Goal: Task Accomplishment & Management: Use online tool/utility

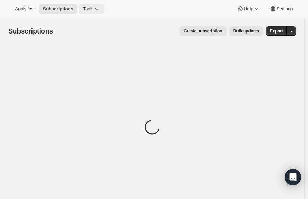
click at [87, 8] on span "Tools" at bounding box center [88, 8] width 11 height 5
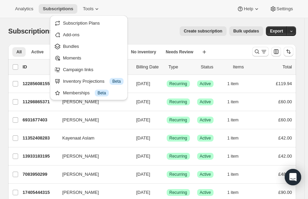
click at [140, 8] on div "Analytics Subscriptions Tools Help Settings" at bounding box center [154, 9] width 308 height 18
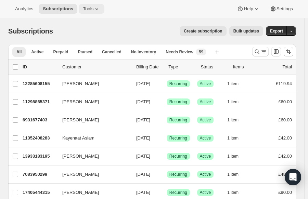
click at [83, 7] on span "Tools" at bounding box center [88, 8] width 11 height 5
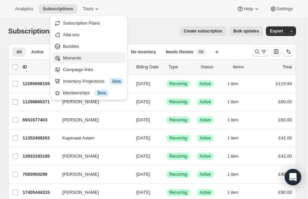
click at [82, 57] on span "Moments" at bounding box center [93, 58] width 61 height 7
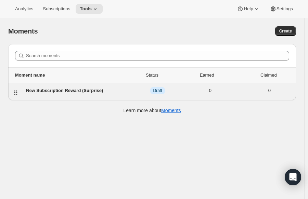
click at [80, 86] on div "New Subscription Reward (Surprise) DRAFT Draft 0 0" at bounding box center [152, 91] width 288 height 17
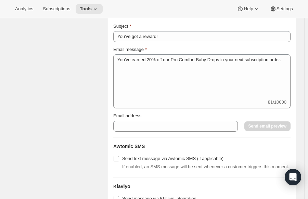
scroll to position [980, 0]
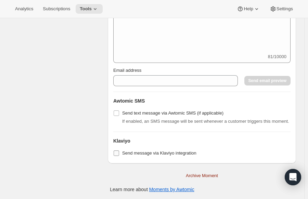
click at [119, 155] on input "Send message via Klaviyo integration" at bounding box center [116, 153] width 5 height 5
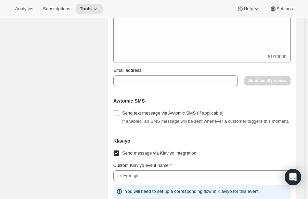
scroll to position [1031, 0]
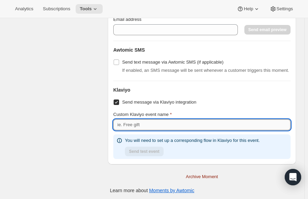
click at [146, 124] on input "Custom Klaviyo event name" at bounding box center [201, 125] width 177 height 11
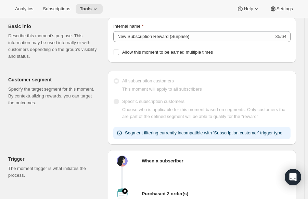
scroll to position [0, 0]
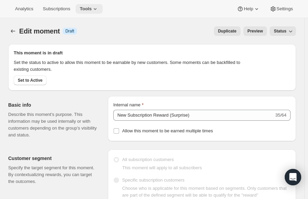
click at [83, 6] on span "Tools" at bounding box center [86, 8] width 12 height 5
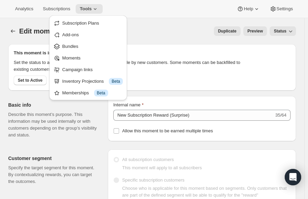
click at [126, 7] on div "Analytics Subscriptions Tools Help Settings" at bounding box center [154, 9] width 308 height 18
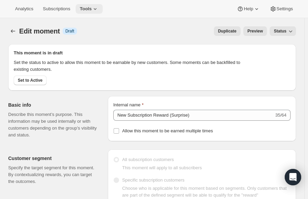
click at [92, 10] on icon at bounding box center [95, 8] width 7 height 7
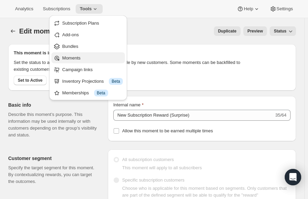
click at [71, 57] on span "Moments" at bounding box center [71, 58] width 18 height 5
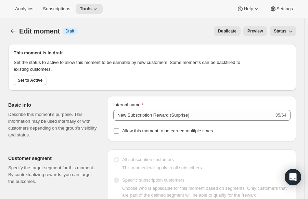
checkbox input "false"
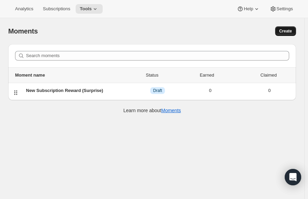
click at [288, 27] on button "Create" at bounding box center [285, 31] width 21 height 10
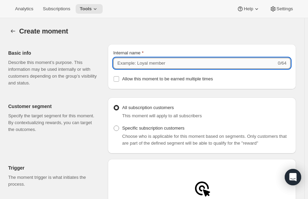
click at [129, 61] on input "Internal name" at bounding box center [194, 63] width 163 height 11
click at [137, 41] on div "Create moment. This page is ready Create moment" at bounding box center [152, 31] width 288 height 26
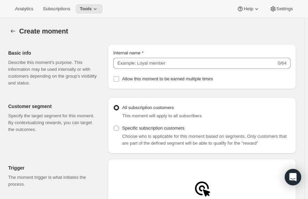
click at [143, 74] on div "Internal name 0/64 Allow this moment to be earned multiple times" at bounding box center [201, 67] width 177 height 34
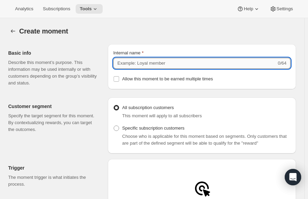
click at [132, 68] on input "Internal name" at bounding box center [194, 63] width 163 height 11
type input "H"
type input "Kendalife Gift w Subscription"
click at [173, 41] on div "Create moment. This page is ready Create moment" at bounding box center [152, 31] width 288 height 26
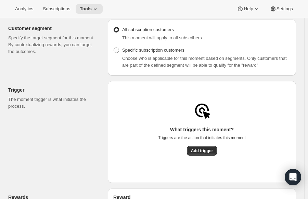
scroll to position [94, 0]
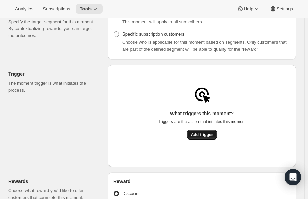
click at [201, 137] on span "Add trigger" at bounding box center [202, 134] width 22 height 5
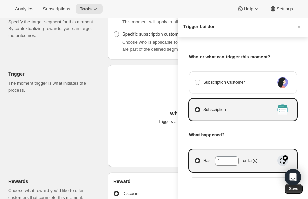
click at [217, 105] on label "Subscription" at bounding box center [235, 110] width 80 height 10
click at [195, 107] on input "Subscription" at bounding box center [195, 107] width 0 height 0
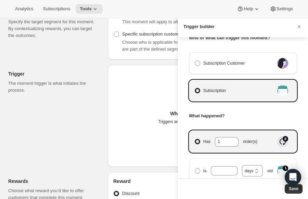
scroll to position [0, 0]
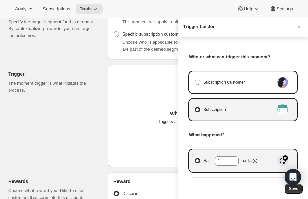
click at [216, 78] on label "Subscription Customer" at bounding box center [235, 83] width 80 height 10
click at [195, 80] on input "Subscription Customer" at bounding box center [195, 80] width 0 height 0
radio input "true"
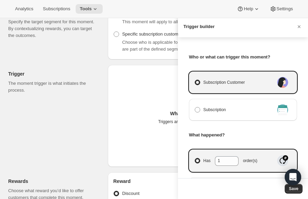
select select "days"
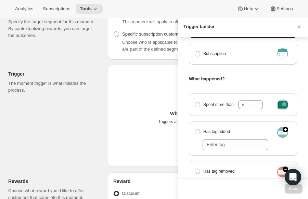
scroll to position [56, 0]
click at [41, 121] on div at bounding box center [154, 99] width 308 height 199
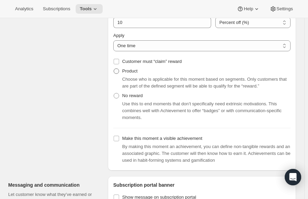
scroll to position [321, 0]
click at [118, 72] on span at bounding box center [116, 71] width 5 height 5
click at [114, 69] on input "Product" at bounding box center [114, 69] width 0 height 0
radio input "true"
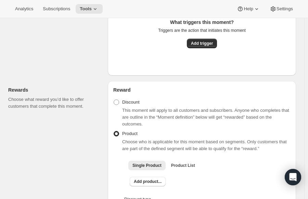
scroll to position [291, 0]
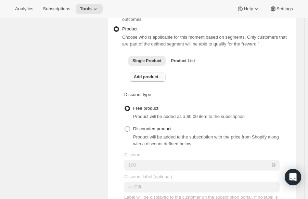
click at [148, 78] on span "Add product..." at bounding box center [148, 76] width 28 height 5
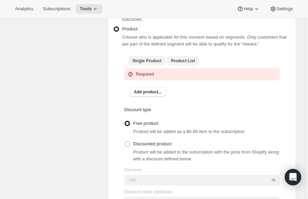
click at [181, 61] on span "Product List" at bounding box center [183, 60] width 24 height 5
checkbox input "true"
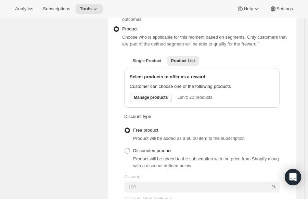
click at [148, 96] on span "Manage products" at bounding box center [151, 97] width 34 height 5
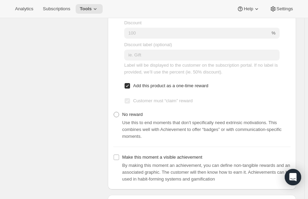
scroll to position [563, 0]
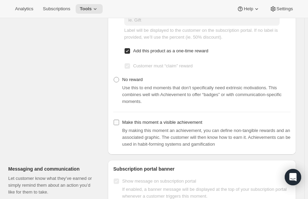
click at [118, 123] on input "Make this moment a visible achievement" at bounding box center [116, 122] width 5 height 5
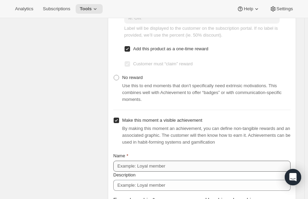
scroll to position [555, 0]
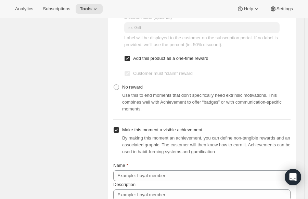
click at [118, 127] on input "Make this moment a visible achievement" at bounding box center [116, 129] width 5 height 5
checkbox input "false"
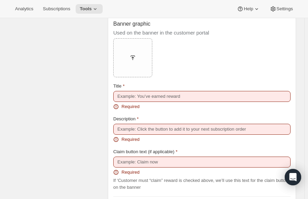
scroll to position [708, 0]
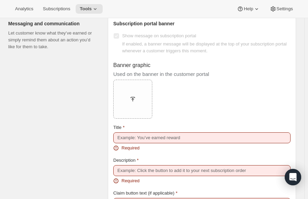
click at [52, 82] on div "Messaging and communication Let customer know what they’ve earned or simply rem…" at bounding box center [55, 182] width 94 height 335
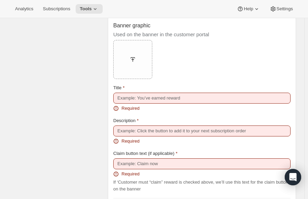
scroll to position [665, 0]
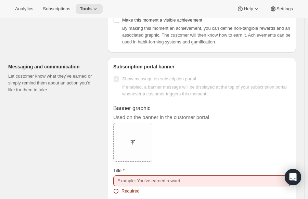
click at [98, 3] on div "Analytics Subscriptions Tools Help Settings" at bounding box center [154, 9] width 308 height 18
click at [87, 11] on span "Tools" at bounding box center [86, 8] width 12 height 5
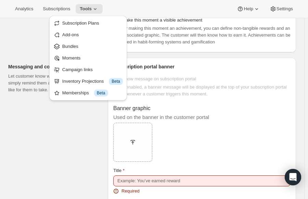
click at [143, 4] on div "Analytics Subscriptions Tools Help Settings" at bounding box center [154, 9] width 308 height 18
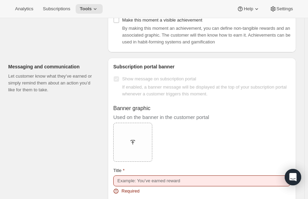
scroll to position [759, 0]
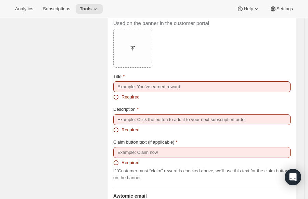
click at [62, 71] on div "Messaging and communication Let customer know what they’ve earned or simply rem…" at bounding box center [55, 131] width 94 height 335
click at [295, 22] on div "Subscription portal banner Show message on subscription portal If enabled, a ba…" at bounding box center [202, 131] width 188 height 335
